Goal: Task Accomplishment & Management: Manage account settings

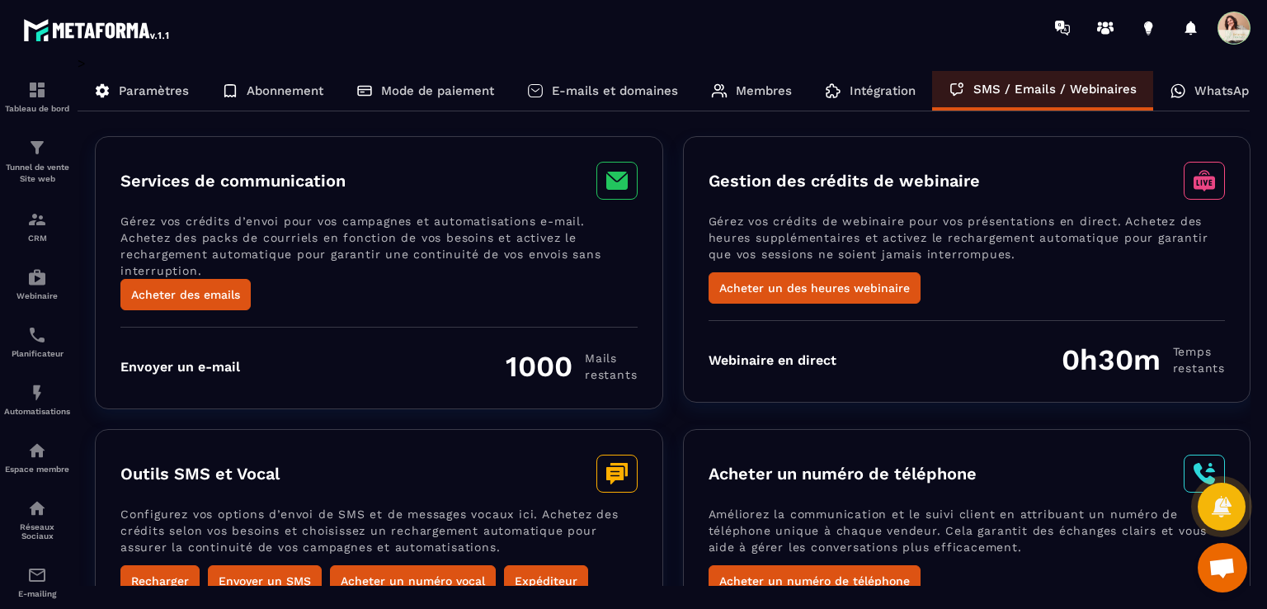
click at [1240, 93] on p "WhatsApp" at bounding box center [1226, 90] width 62 height 15
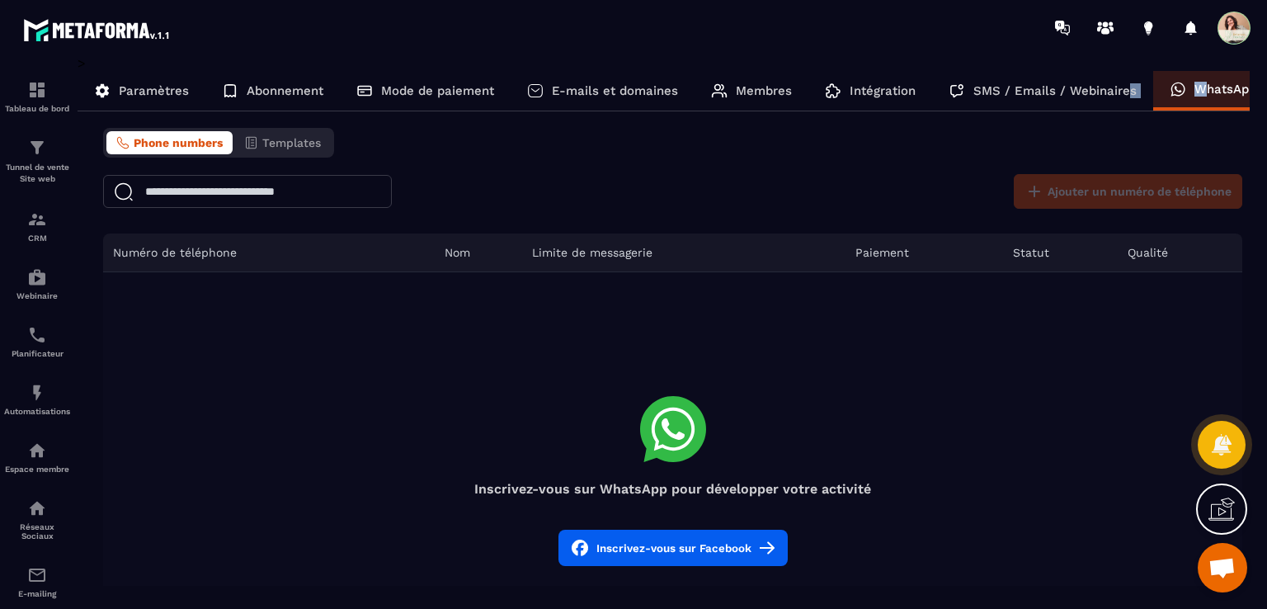
drag, startPoint x: 1204, startPoint y: 93, endPoint x: 1123, endPoint y: 99, distance: 81.1
click at [1123, 99] on div "Paramètres Abonnement Mode de paiement E-mails et domaines Membres Intégration …" at bounding box center [664, 91] width 1172 height 40
click at [1198, 90] on p "WhatsApp" at bounding box center [1226, 89] width 62 height 15
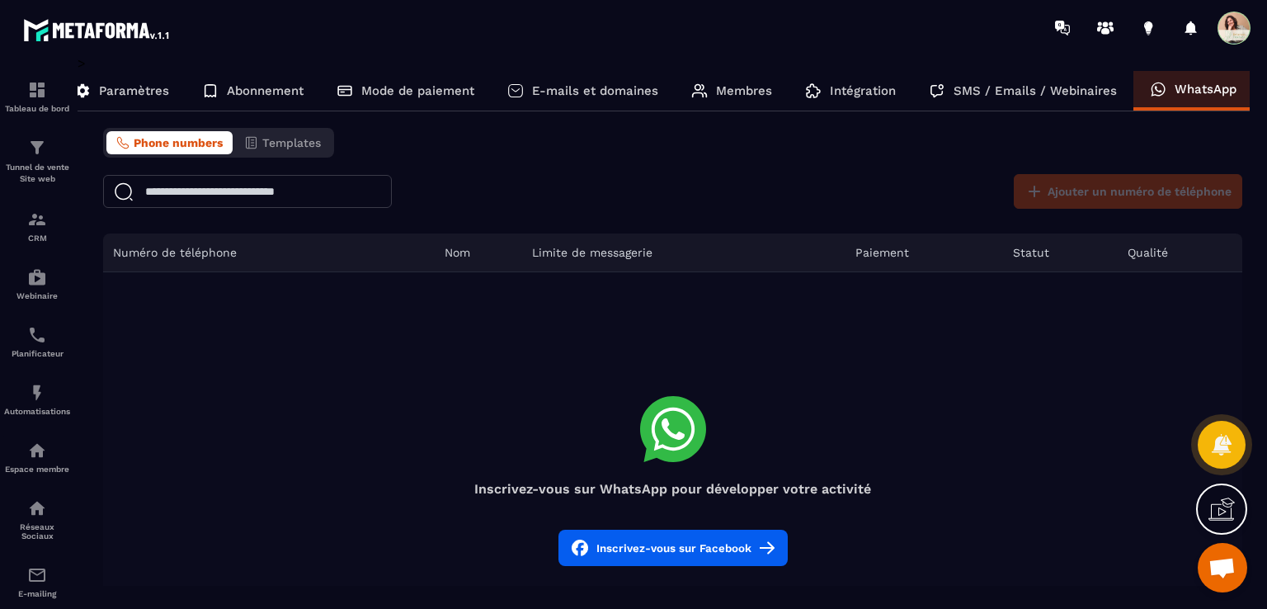
click at [1233, 34] on span at bounding box center [1234, 28] width 33 height 33
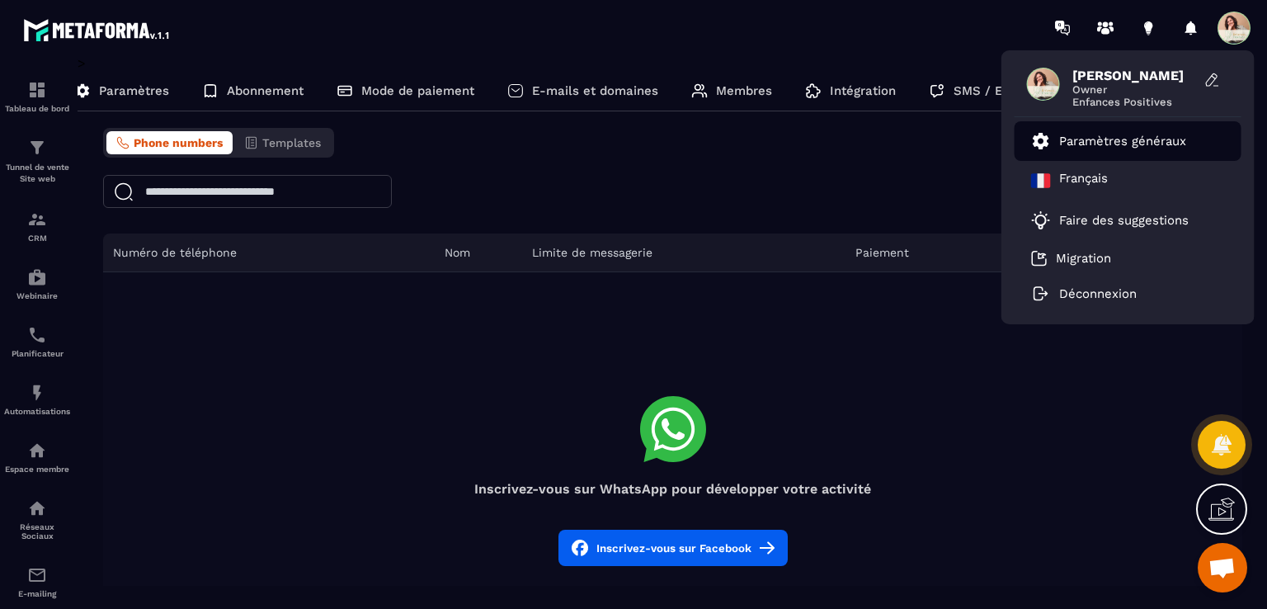
click at [1108, 139] on p "Paramètres généraux" at bounding box center [1122, 141] width 127 height 15
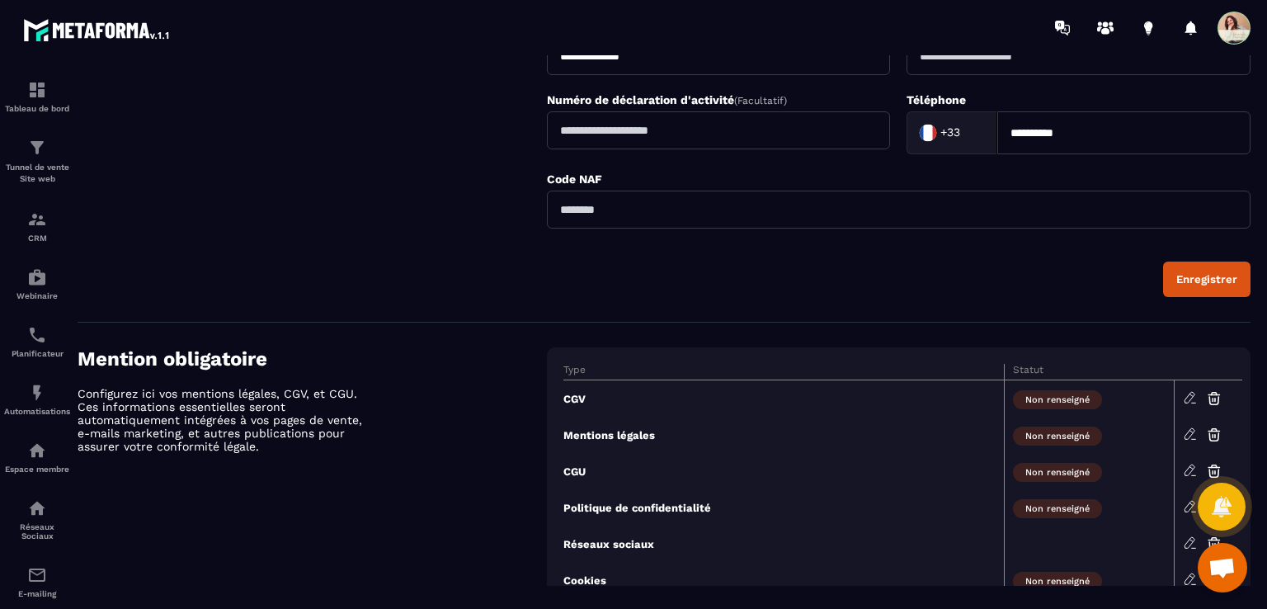
scroll to position [607, 0]
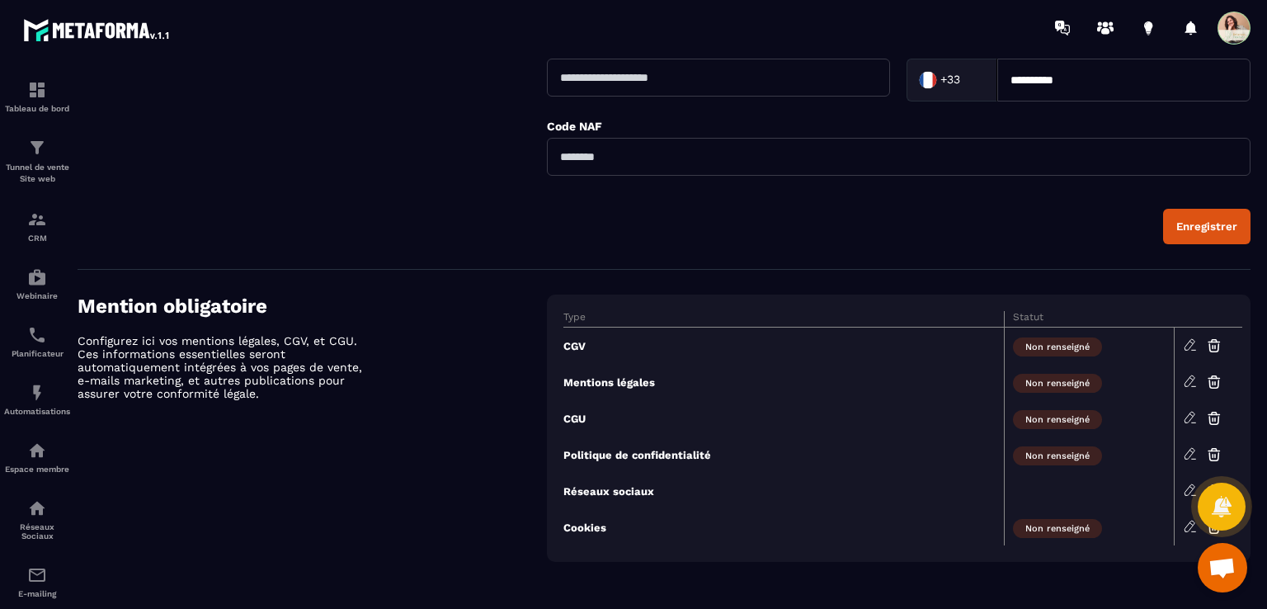
click at [124, 29] on img at bounding box center [97, 30] width 148 height 30
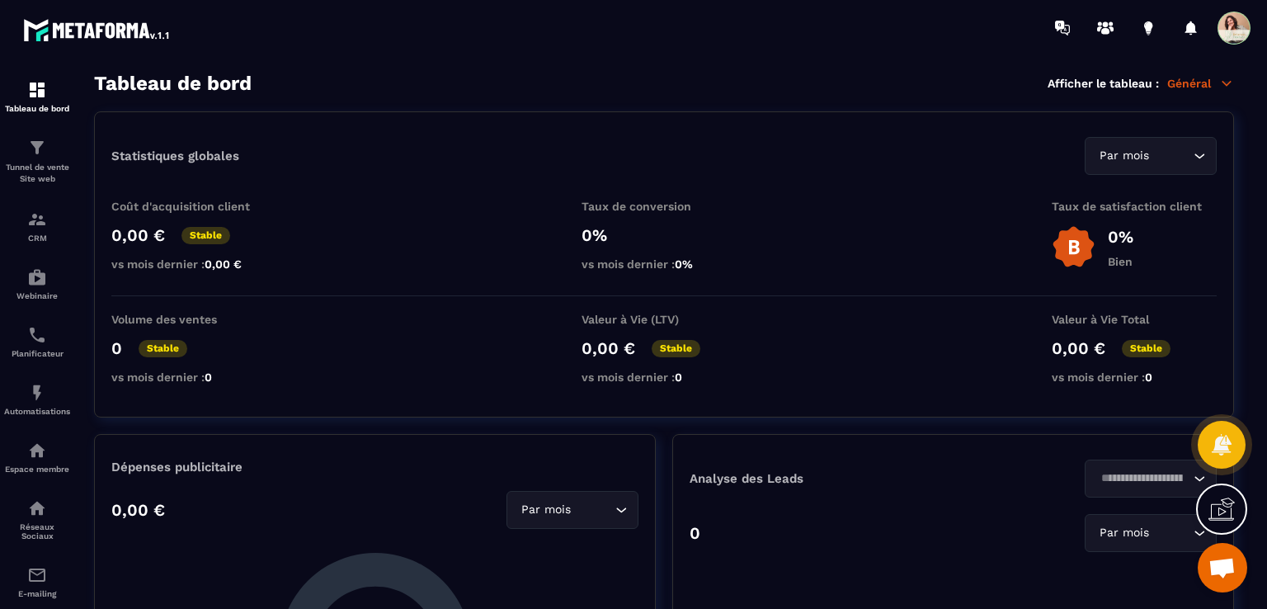
click at [1224, 80] on icon at bounding box center [1226, 83] width 15 height 15
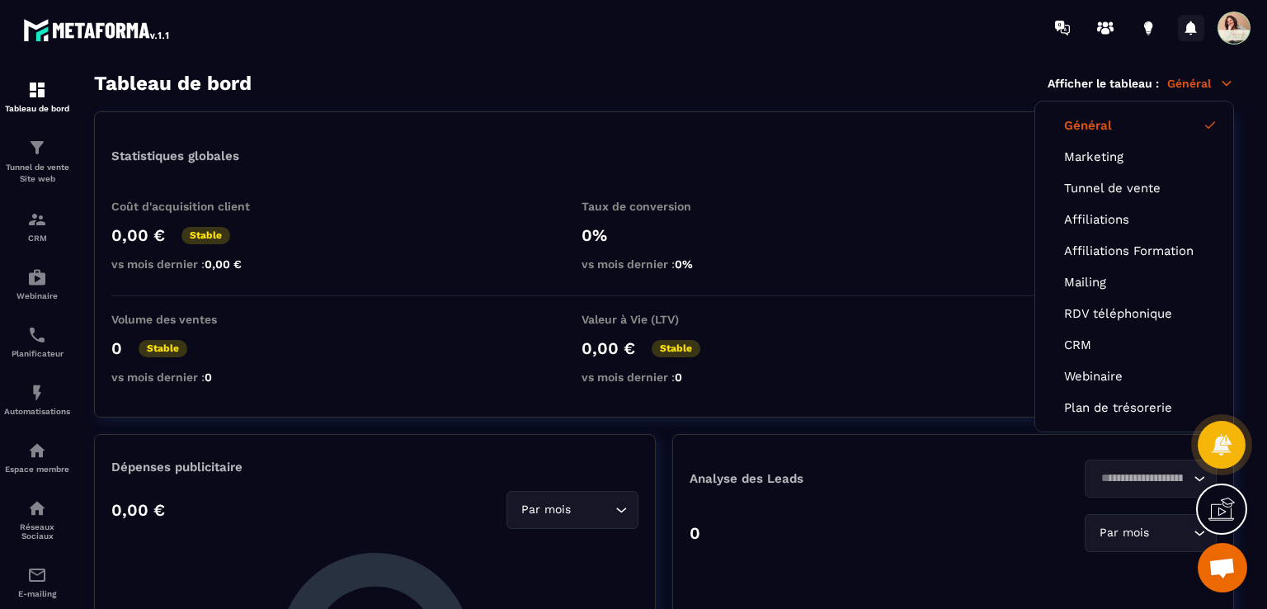
click at [1191, 29] on icon at bounding box center [1191, 28] width 12 height 14
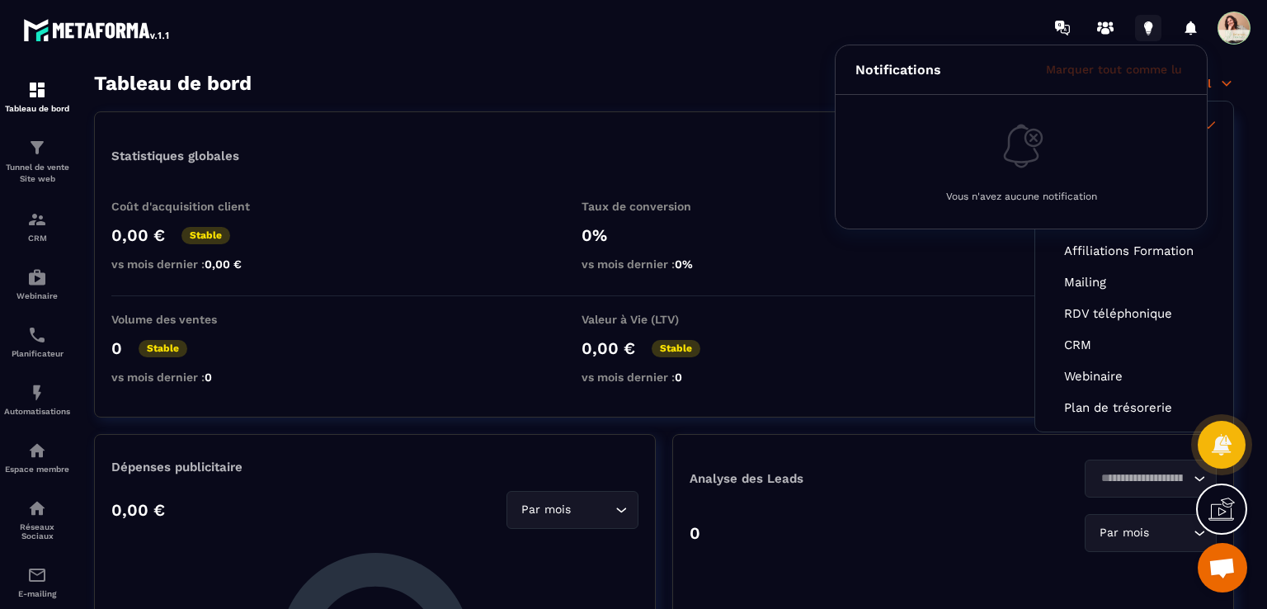
click at [1145, 31] on icon at bounding box center [1148, 28] width 26 height 26
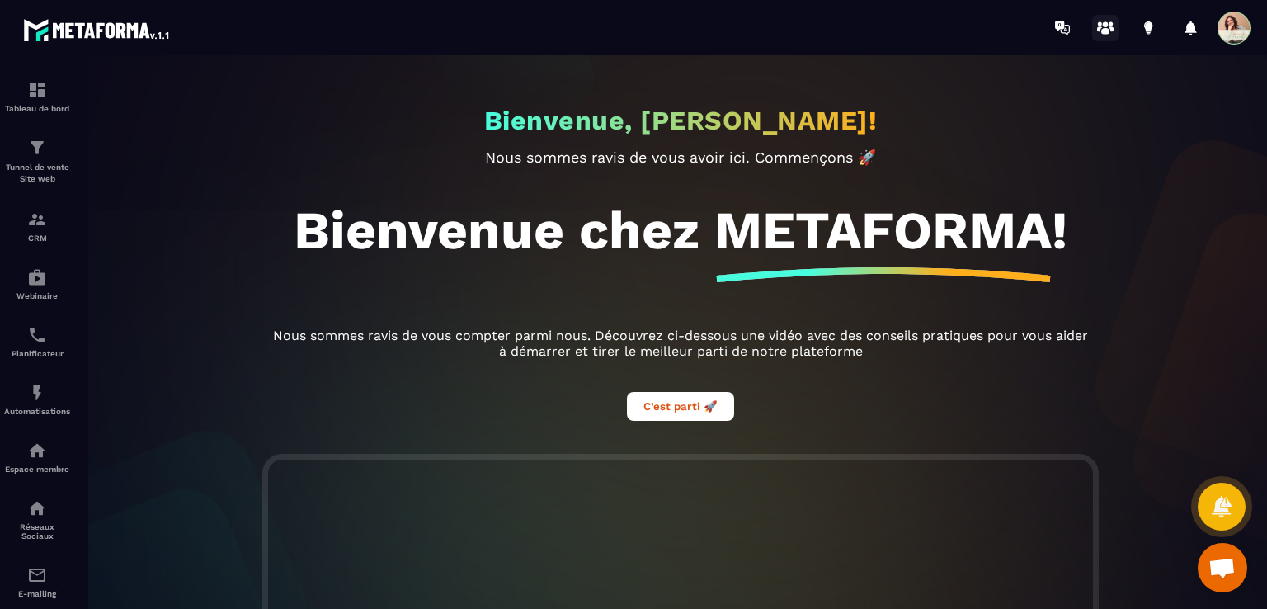
click at [1097, 31] on icon at bounding box center [1105, 28] width 26 height 26
